Goal: Task Accomplishment & Management: Use online tool/utility

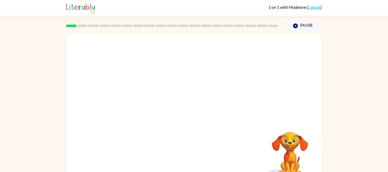
click at [206, 100] on div "Your browser must support playing .mp4 files to use Literably. Please try using…" at bounding box center [194, 108] width 256 height 148
click at [184, 111] on button "button" at bounding box center [194, 110] width 33 height 19
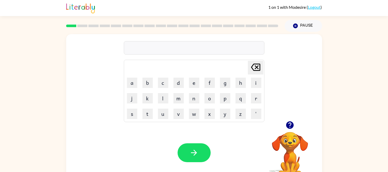
click at [155, 52] on div at bounding box center [194, 47] width 141 height 13
click at [155, 49] on div at bounding box center [194, 47] width 141 height 13
click at [131, 113] on button "s" at bounding box center [132, 114] width 10 height 10
click at [238, 86] on button "h" at bounding box center [240, 83] width 10 height 10
click at [212, 100] on button "o" at bounding box center [209, 98] width 10 height 10
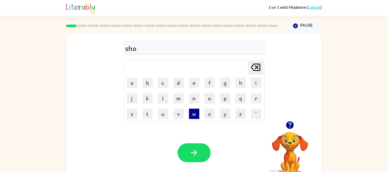
click at [194, 109] on button "w" at bounding box center [194, 114] width 10 height 10
click at [192, 85] on button "e" at bounding box center [194, 83] width 10 height 10
click at [251, 101] on button "r" at bounding box center [256, 98] width 10 height 10
click at [254, 86] on button "i" at bounding box center [256, 83] width 10 height 10
click at [194, 101] on button "n" at bounding box center [194, 98] width 10 height 10
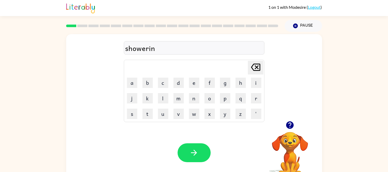
click at [226, 89] on td "g" at bounding box center [225, 82] width 15 height 15
click at [223, 85] on button "g" at bounding box center [225, 83] width 10 height 10
click at [195, 150] on icon "button" at bounding box center [193, 152] width 9 height 9
click at [251, 94] on button "r" at bounding box center [256, 98] width 10 height 10
click at [196, 79] on button "e" at bounding box center [194, 83] width 10 height 10
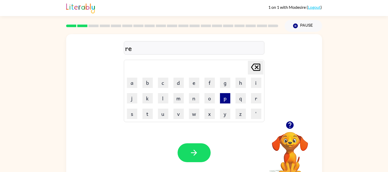
click at [227, 102] on button "p" at bounding box center [225, 98] width 10 height 10
click at [210, 102] on button "o" at bounding box center [209, 98] width 10 height 10
click at [251, 99] on button "r" at bounding box center [256, 98] width 10 height 10
click at [150, 115] on button "t" at bounding box center [147, 114] width 10 height 10
click at [191, 83] on button "e" at bounding box center [194, 83] width 10 height 10
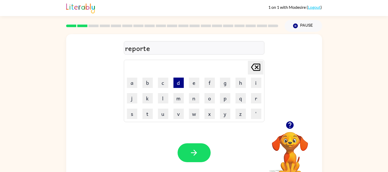
click at [174, 81] on button "d" at bounding box center [178, 83] width 10 height 10
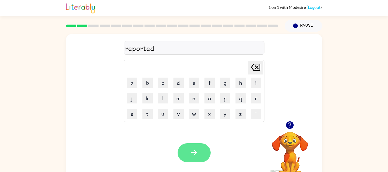
click at [202, 157] on button "button" at bounding box center [194, 152] width 33 height 19
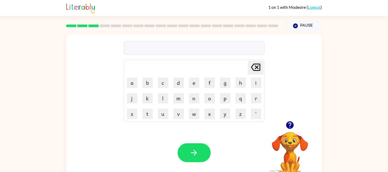
click at [290, 138] on video "Your browser must support playing .mp4 files to use Literably. Please try using…" at bounding box center [290, 150] width 52 height 52
click at [251, 96] on button "r" at bounding box center [256, 98] width 10 height 10
click at [192, 83] on button "e" at bounding box center [194, 83] width 10 height 10
click at [162, 80] on button "c" at bounding box center [163, 83] width 10 height 10
click at [133, 82] on button "a" at bounding box center [132, 83] width 10 height 10
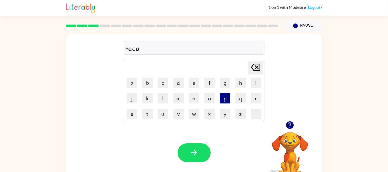
click at [227, 98] on button "p" at bounding box center [225, 98] width 10 height 10
click at [151, 113] on button "t" at bounding box center [147, 114] width 10 height 10
click at [162, 113] on button "u" at bounding box center [163, 114] width 10 height 10
click at [255, 100] on button "r" at bounding box center [256, 98] width 10 height 10
click at [199, 83] on button "e" at bounding box center [194, 83] width 10 height 10
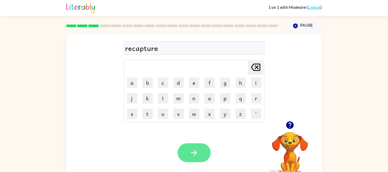
click at [194, 150] on icon "button" at bounding box center [194, 153] width 6 height 6
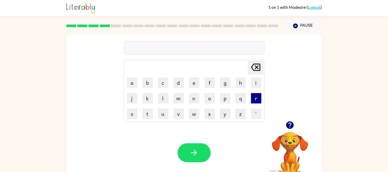
click at [256, 97] on button "r" at bounding box center [256, 98] width 10 height 10
click at [192, 83] on button "e" at bounding box center [194, 83] width 10 height 10
click at [180, 100] on button "m" at bounding box center [178, 98] width 10 height 10
click at [132, 83] on button "a" at bounding box center [132, 83] width 10 height 10
click at [257, 98] on button "r" at bounding box center [256, 98] width 10 height 10
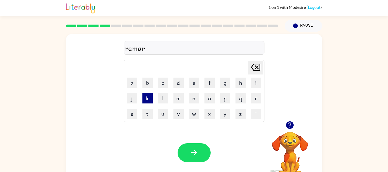
click at [149, 98] on button "k" at bounding box center [147, 98] width 10 height 10
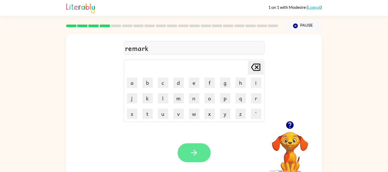
click at [202, 154] on button "button" at bounding box center [194, 152] width 33 height 19
click at [193, 149] on icon "button" at bounding box center [193, 152] width 9 height 9
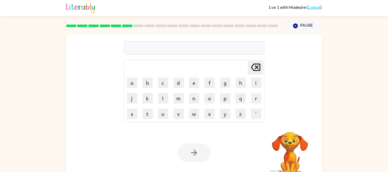
click at [167, 48] on div at bounding box center [194, 47] width 141 height 13
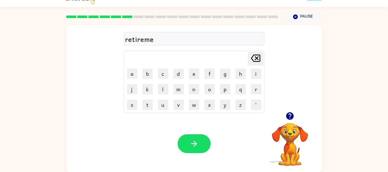
scroll to position [10, 0]
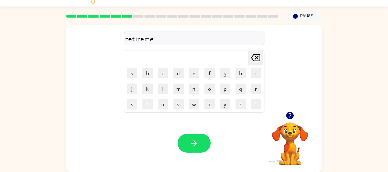
click at [162, 42] on div "retireme" at bounding box center [194, 38] width 138 height 11
click at [159, 39] on div "retireme" at bounding box center [194, 38] width 138 height 11
click at [153, 39] on div "retireme" at bounding box center [194, 38] width 138 height 11
click at [159, 39] on div "retireme" at bounding box center [194, 38] width 138 height 11
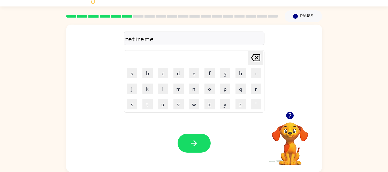
click at [152, 38] on div "retireme" at bounding box center [194, 38] width 138 height 11
click at [149, 40] on div "retireme" at bounding box center [194, 38] width 138 height 11
click at [156, 40] on div "retireme" at bounding box center [194, 38] width 138 height 11
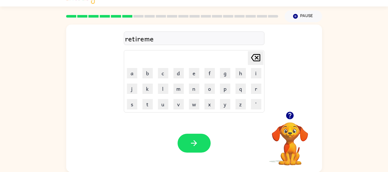
click at [155, 40] on div "retireme" at bounding box center [194, 38] width 138 height 11
click at [154, 40] on div "retireme" at bounding box center [194, 38] width 138 height 11
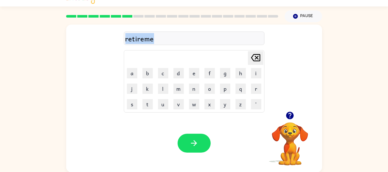
click at [153, 40] on div "retireme" at bounding box center [194, 38] width 138 height 11
click at [199, 145] on button "button" at bounding box center [194, 143] width 33 height 19
click at [171, 42] on div at bounding box center [194, 38] width 141 height 13
click at [155, 35] on div at bounding box center [194, 38] width 141 height 13
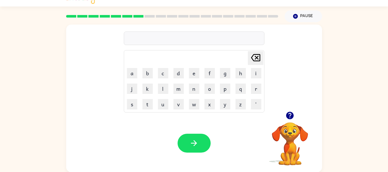
click at [149, 40] on div at bounding box center [194, 38] width 141 height 13
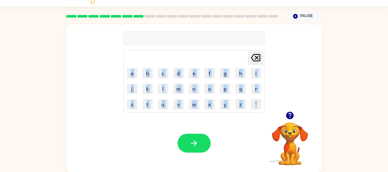
click at [149, 40] on div at bounding box center [194, 38] width 141 height 13
click at [184, 72] on td "d" at bounding box center [178, 73] width 15 height 15
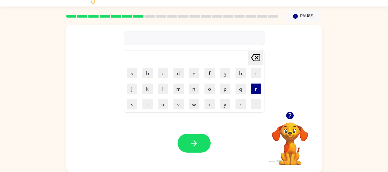
click at [251, 90] on button "r" at bounding box center [256, 88] width 10 height 10
type button "r"
click at [197, 40] on div at bounding box center [194, 38] width 141 height 13
click at [192, 40] on div at bounding box center [194, 38] width 141 height 13
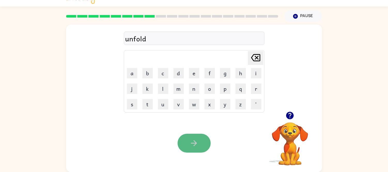
click at [197, 139] on icon "button" at bounding box center [193, 143] width 9 height 9
click at [196, 144] on icon "button" at bounding box center [193, 143] width 9 height 9
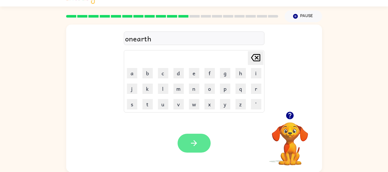
click at [195, 139] on icon "button" at bounding box center [193, 143] width 9 height 9
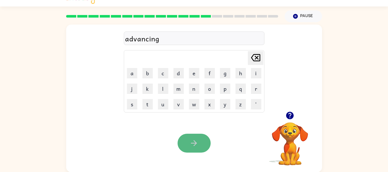
click at [201, 140] on button "button" at bounding box center [194, 143] width 33 height 19
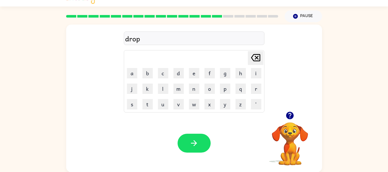
click at [155, 39] on div "drop" at bounding box center [194, 38] width 138 height 11
click at [132, 41] on div "foate" at bounding box center [194, 38] width 138 height 11
click at [197, 140] on icon "button" at bounding box center [193, 143] width 9 height 9
click at [164, 31] on div "Delete Delete last character input a b c d e f g h i j k l m n o p q r s t u v …" at bounding box center [194, 68] width 141 height 89
click at [163, 37] on div at bounding box center [194, 38] width 141 height 13
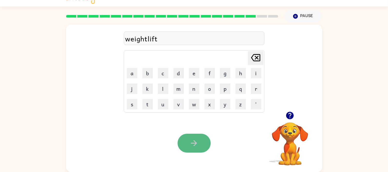
click at [196, 137] on button "button" at bounding box center [194, 143] width 33 height 19
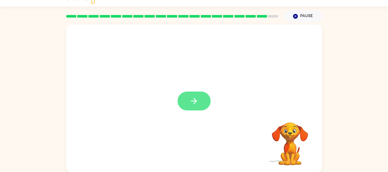
click at [197, 97] on icon "button" at bounding box center [193, 100] width 9 height 9
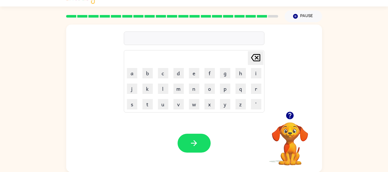
click at [168, 40] on div at bounding box center [194, 38] width 141 height 13
click at [178, 37] on div at bounding box center [194, 38] width 141 height 13
click at [177, 37] on div at bounding box center [194, 38] width 141 height 13
click at [173, 38] on div at bounding box center [194, 38] width 141 height 13
click at [164, 40] on div at bounding box center [194, 38] width 141 height 13
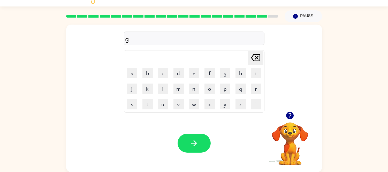
click at [153, 43] on div "g" at bounding box center [194, 38] width 138 height 11
click at [140, 40] on div "g" at bounding box center [194, 38] width 138 height 11
click at [159, 40] on div "gar" at bounding box center [194, 38] width 138 height 11
click at [202, 138] on button "button" at bounding box center [194, 143] width 33 height 19
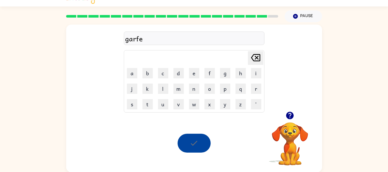
scroll to position [0, 0]
